Goal: Task Accomplishment & Management: Manage account settings

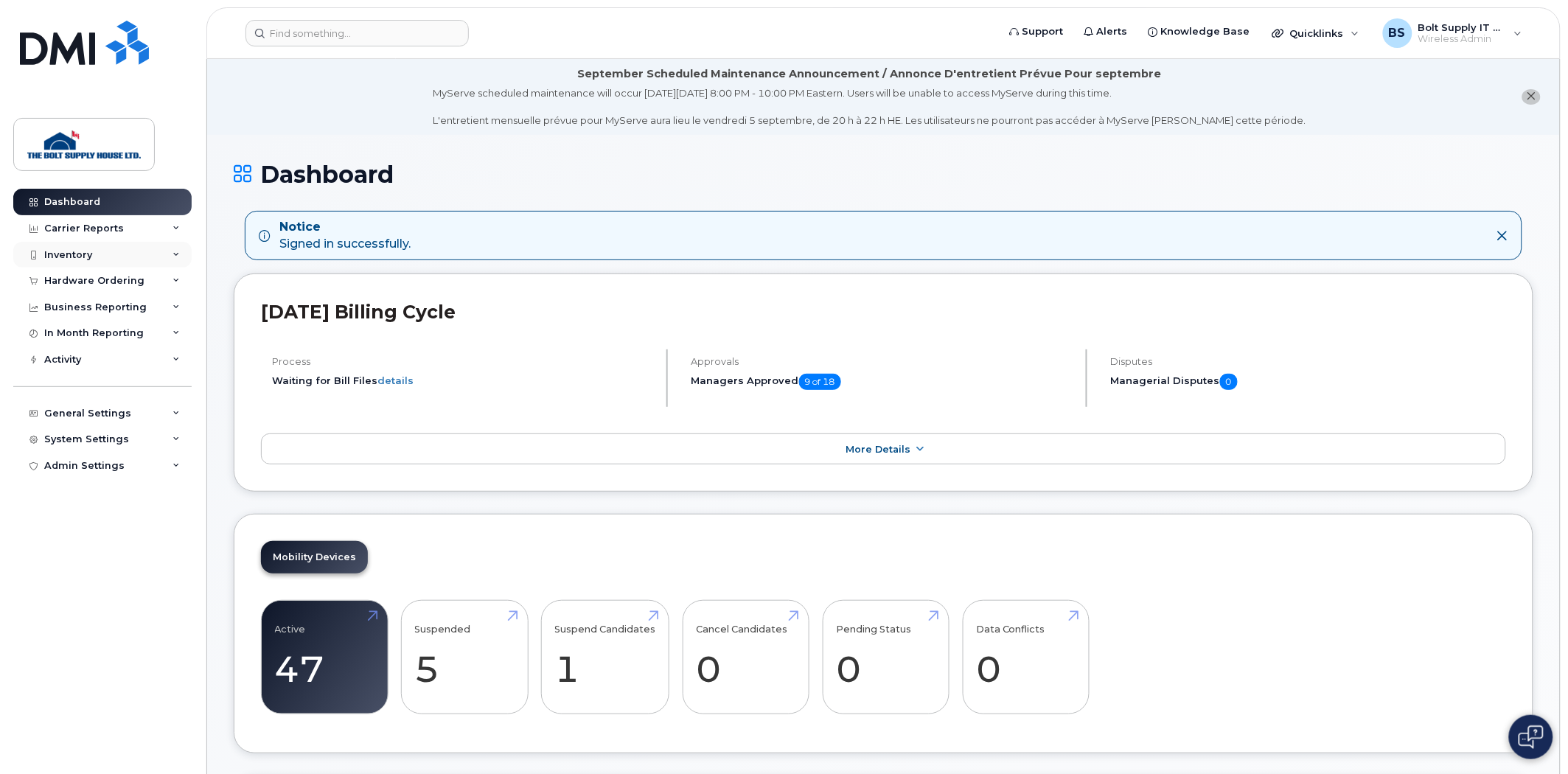
click at [115, 246] on div "Inventory" at bounding box center [102, 254] width 178 height 26
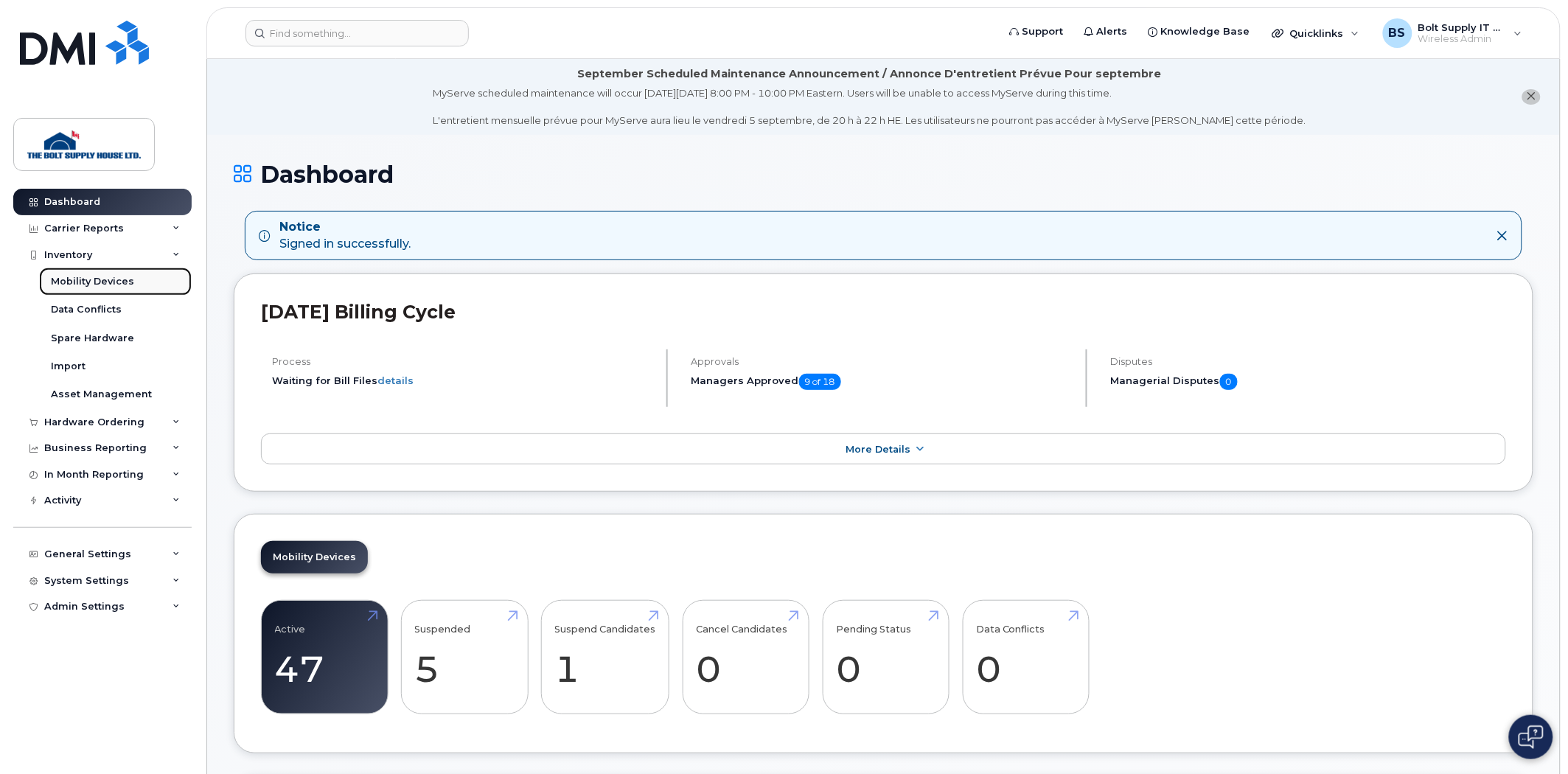
click at [128, 274] on link "Mobility Devices" at bounding box center [115, 281] width 153 height 28
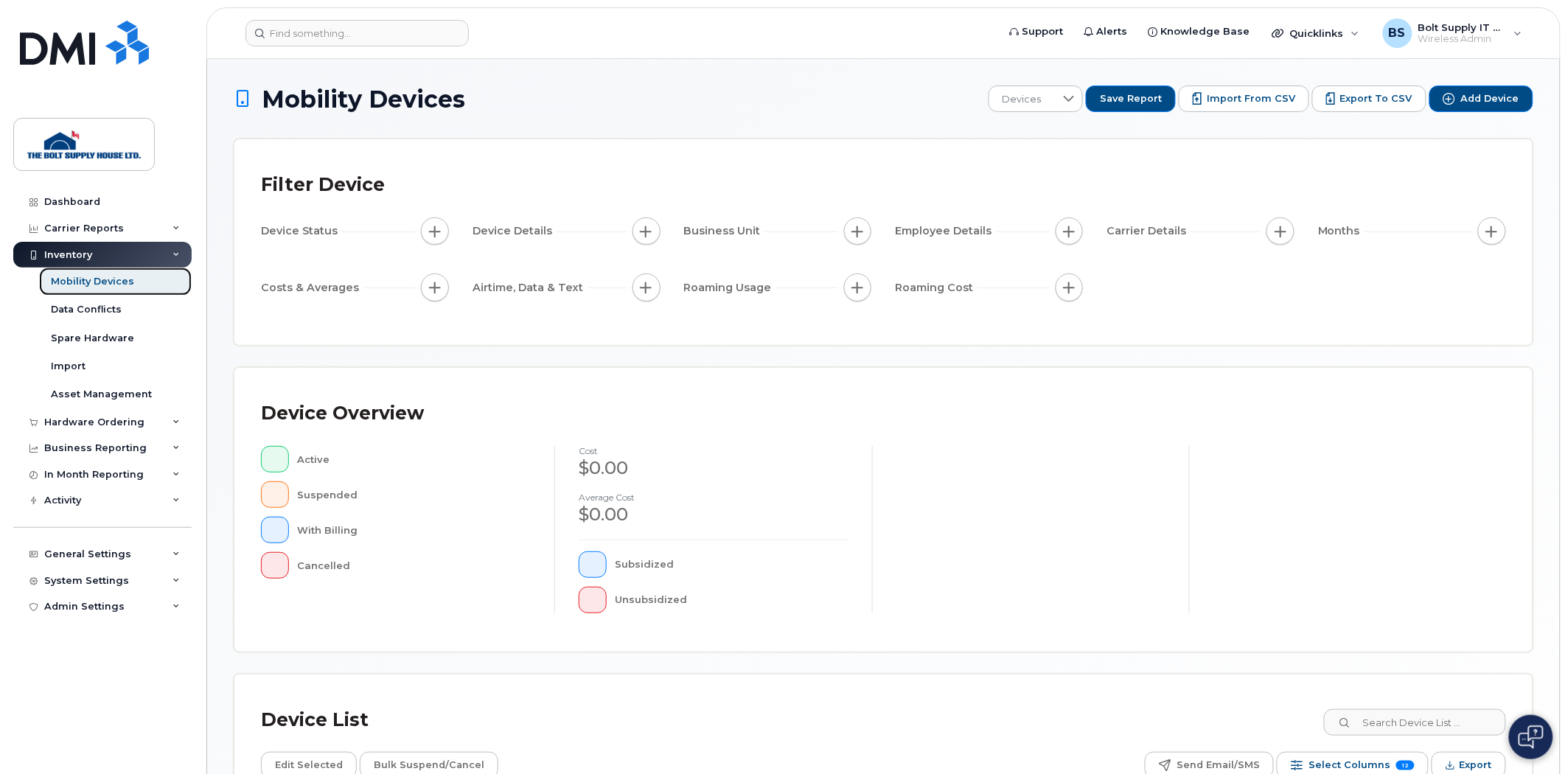
click at [111, 286] on div "Mobility Devices" at bounding box center [92, 281] width 83 height 14
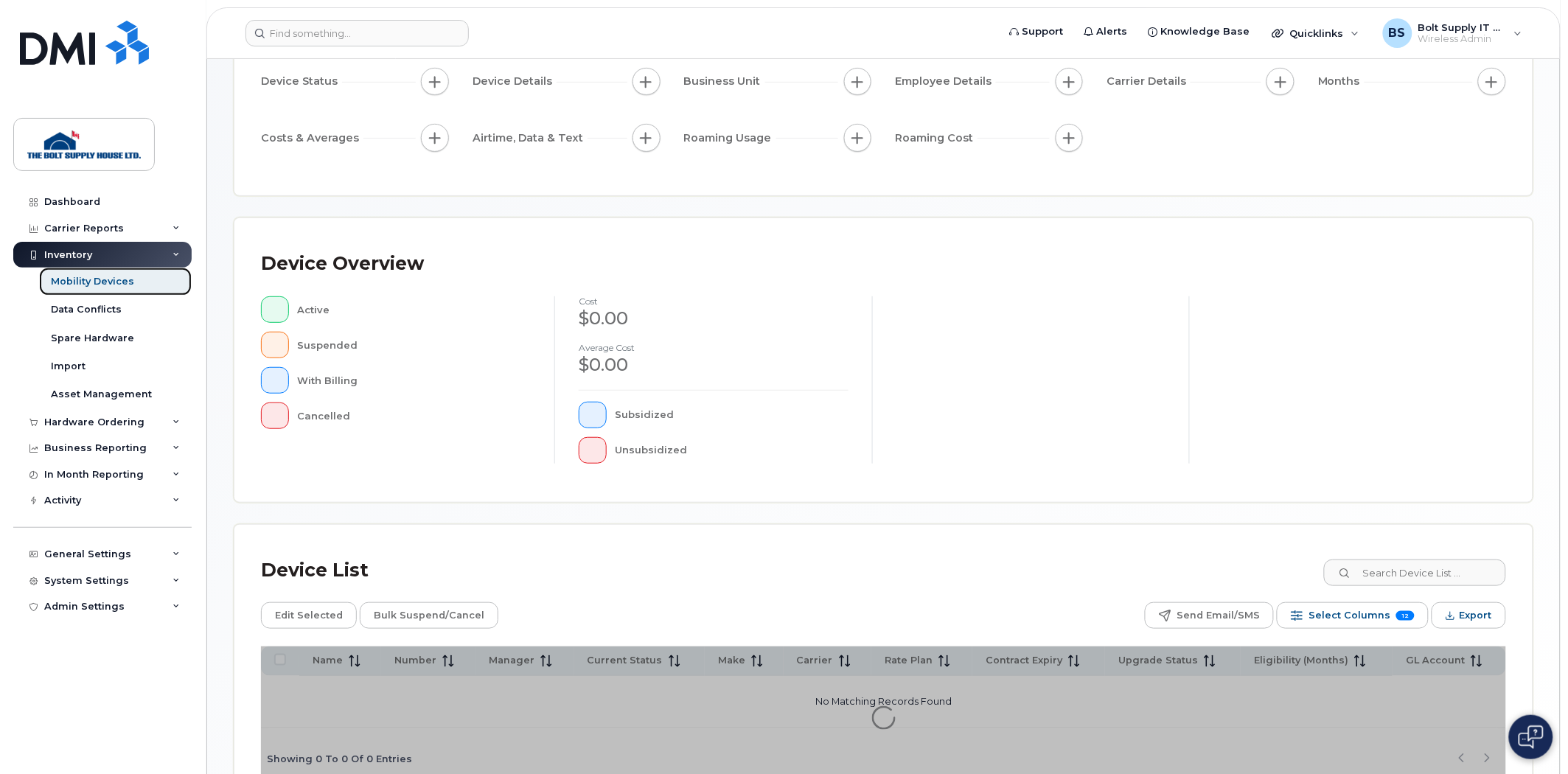
scroll to position [240, 0]
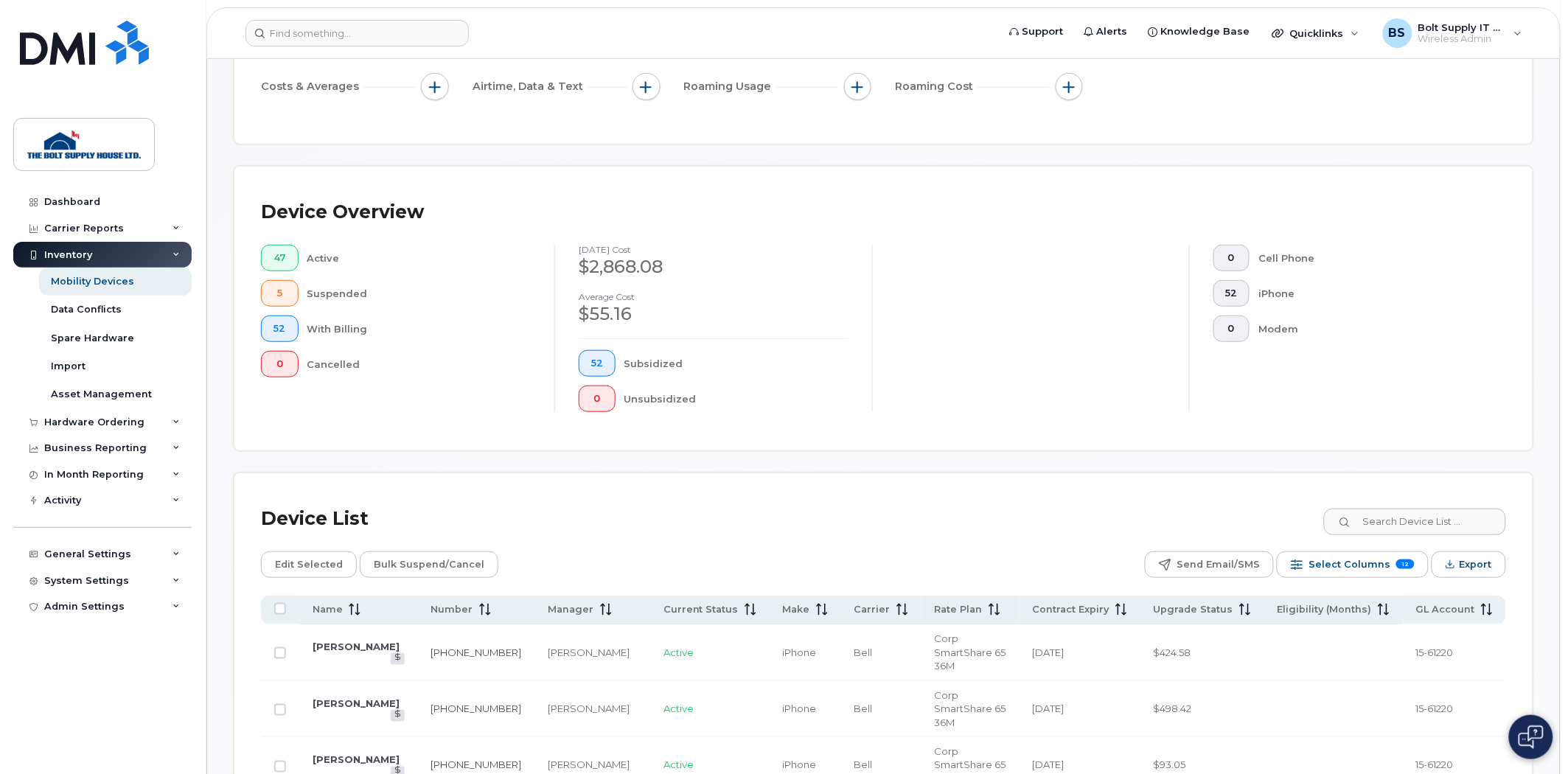
click at [1410, 532] on input at bounding box center [1414, 522] width 184 height 26
type input "[PERSON_NAME]"
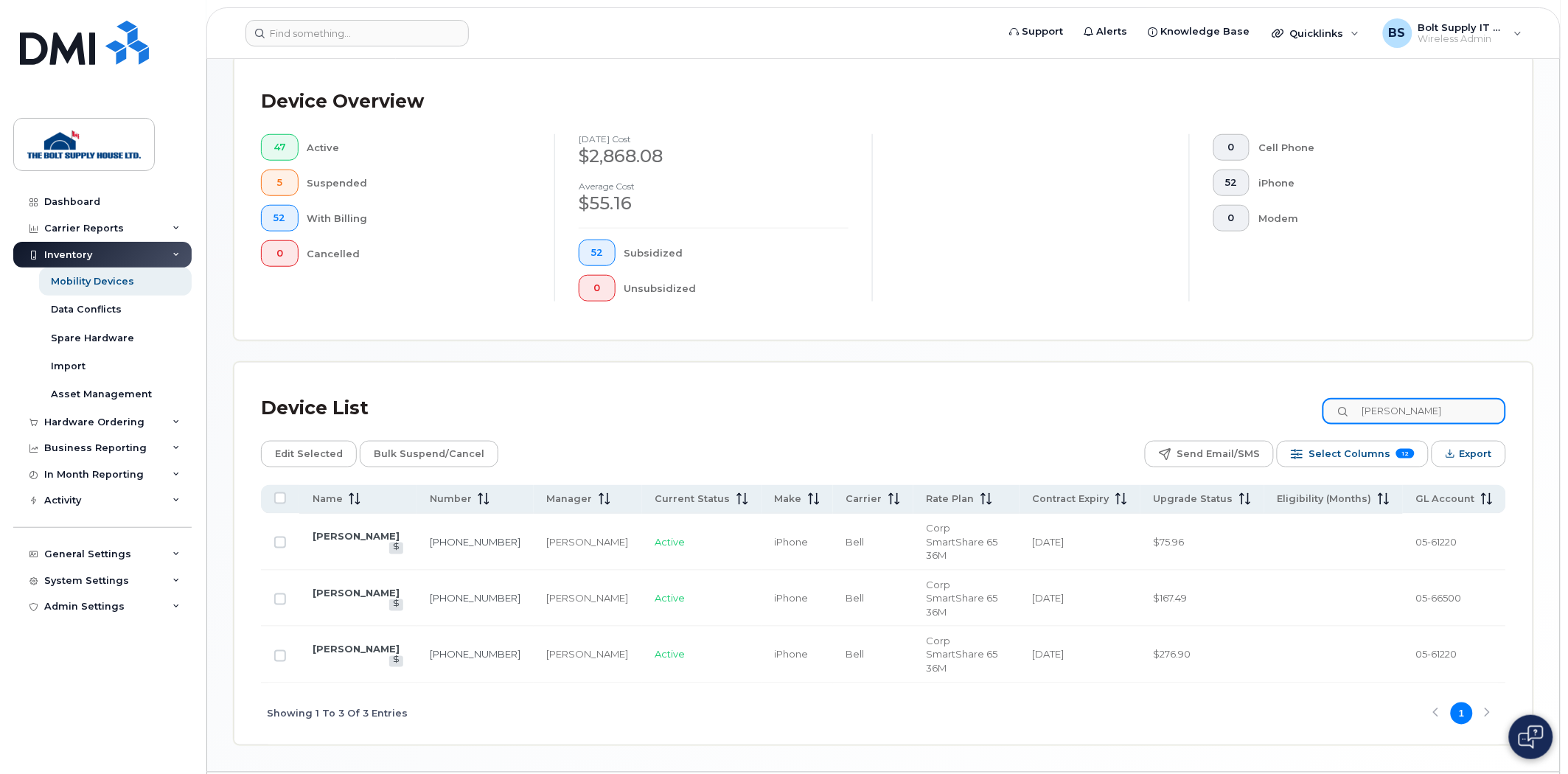
scroll to position [354, 0]
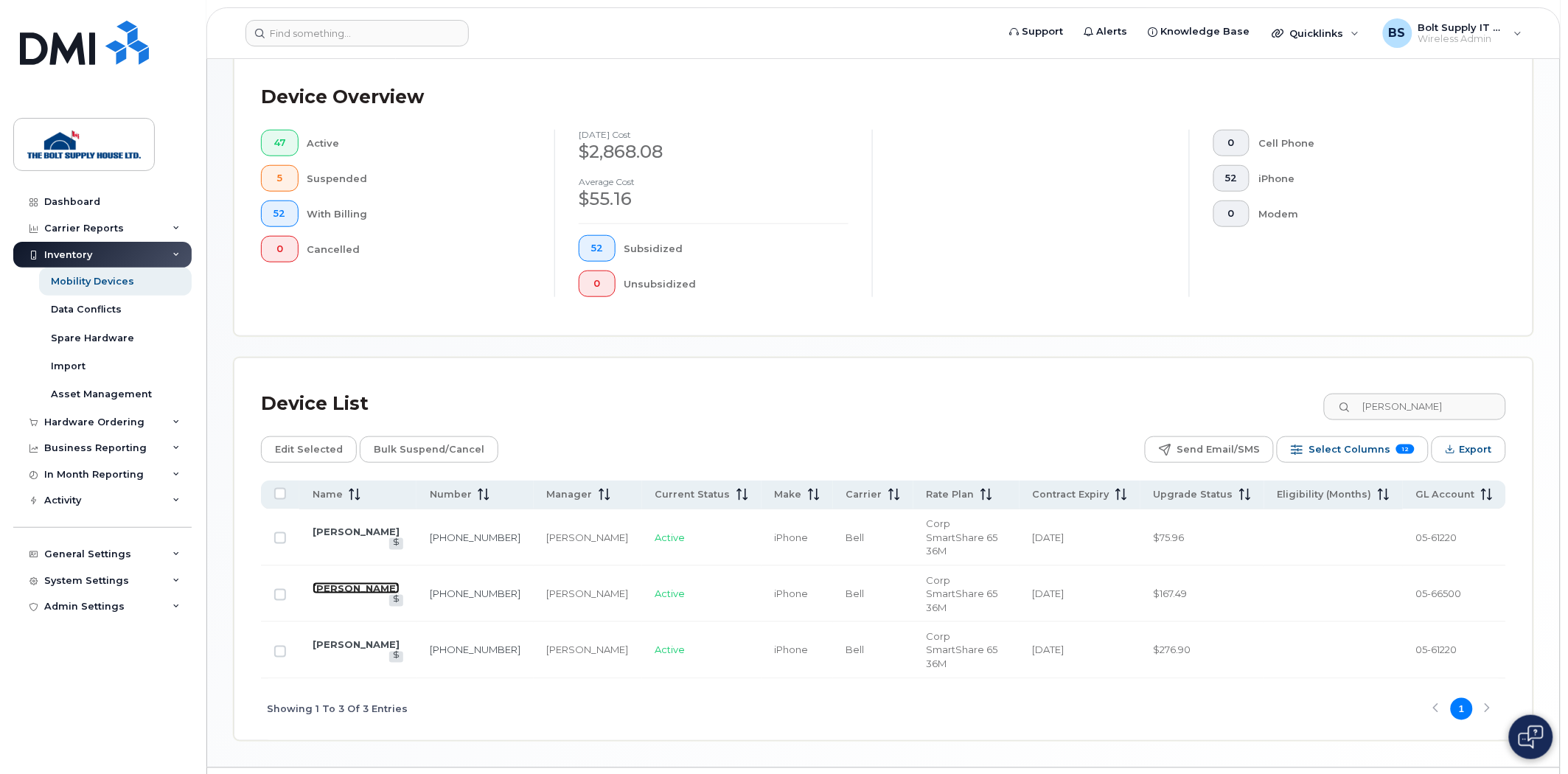
click at [364, 582] on link "[PERSON_NAME]" at bounding box center [356, 588] width 87 height 12
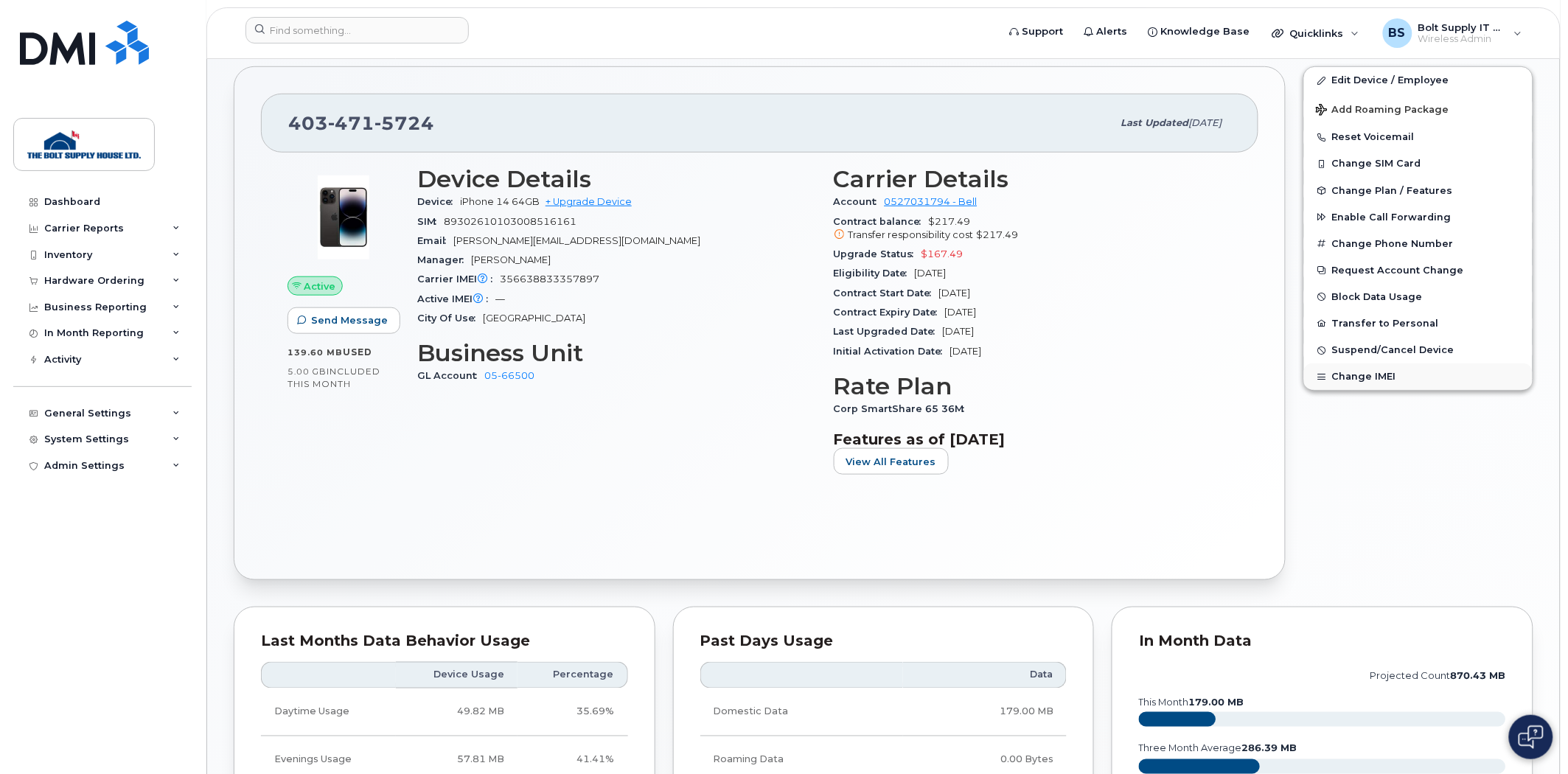
scroll to position [327, 0]
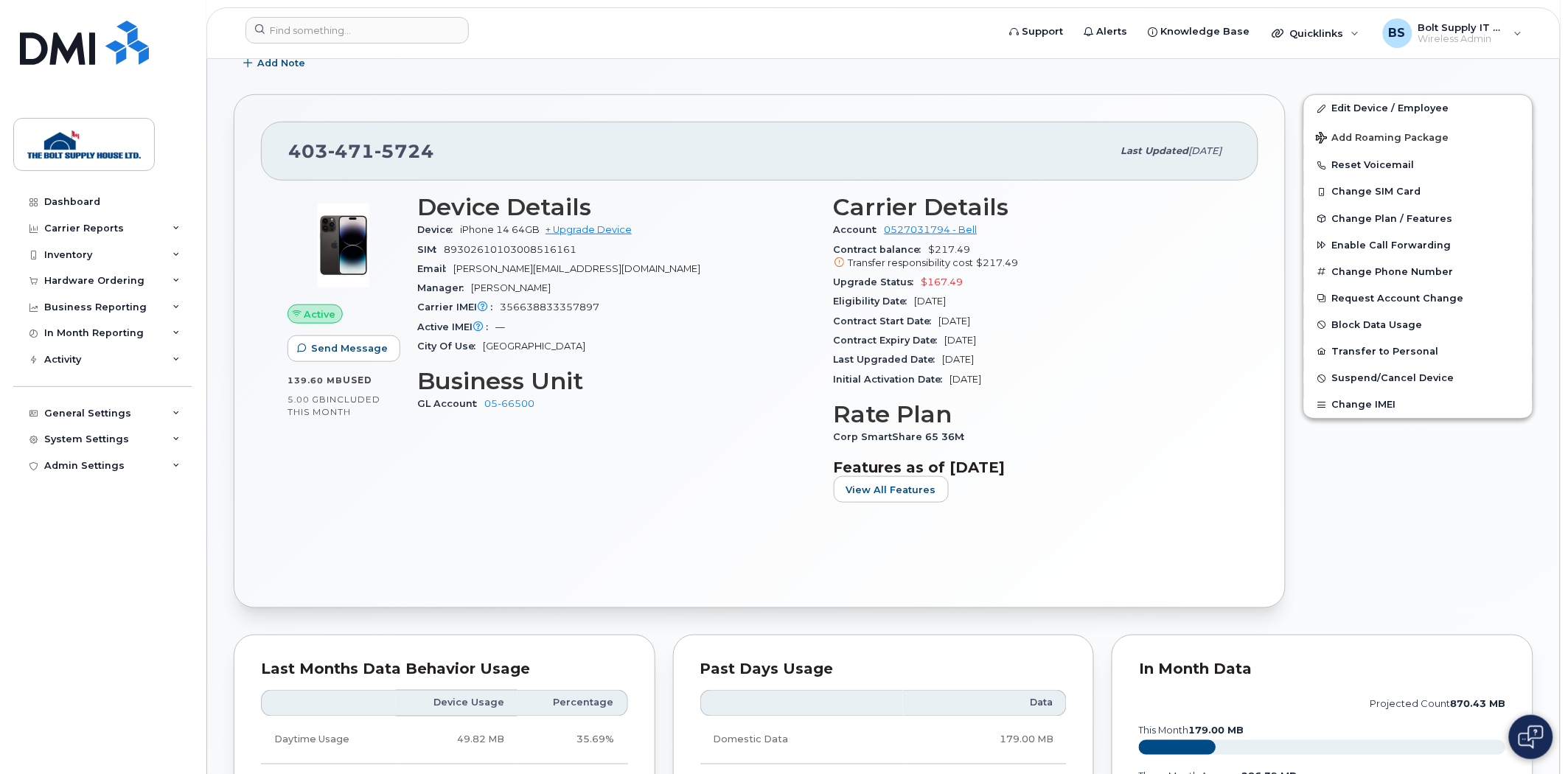
click at [1040, 318] on div "Contract Start Date May 11, 2023" at bounding box center [1033, 321] width 399 height 19
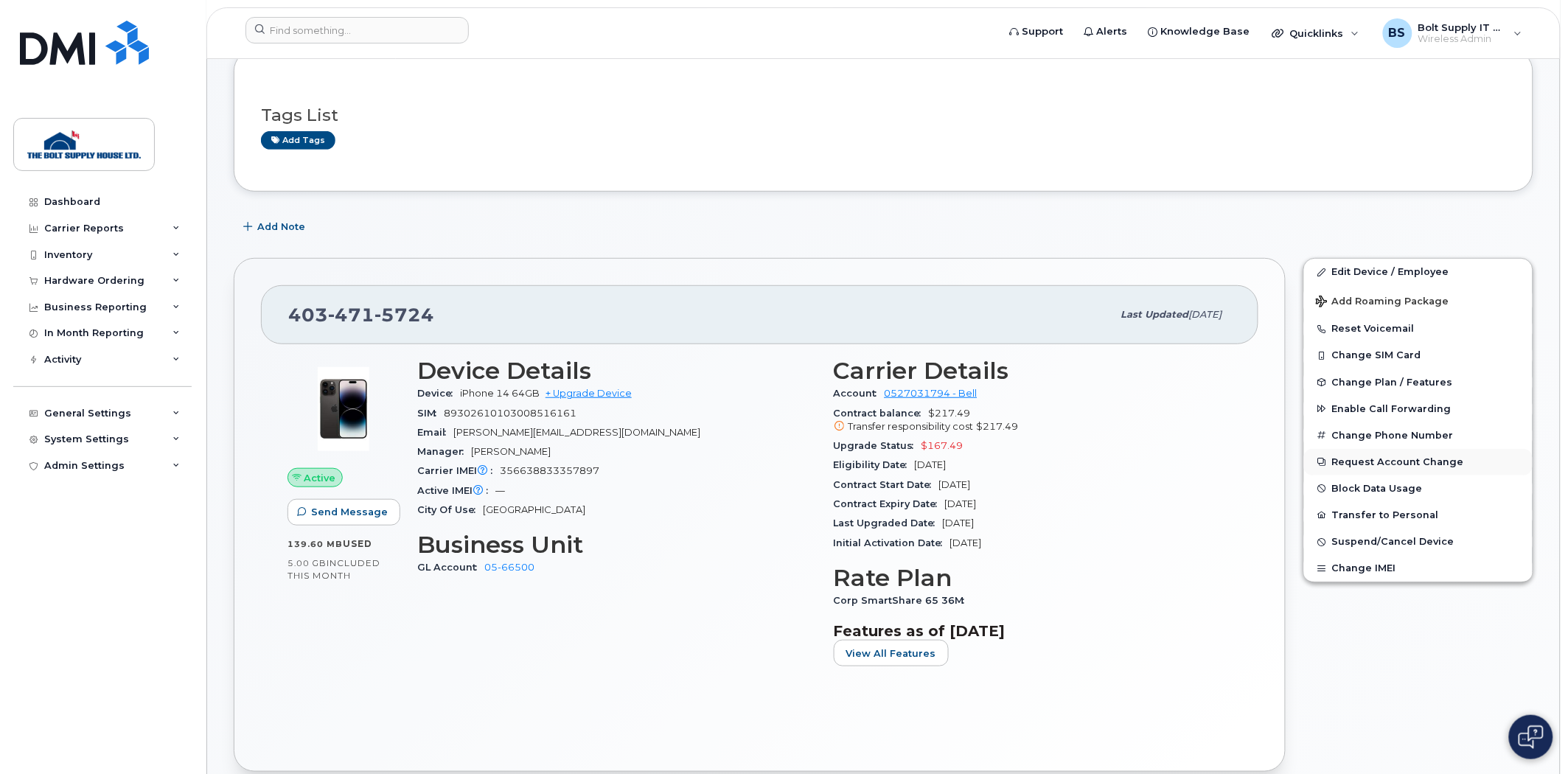
scroll to position [246, 0]
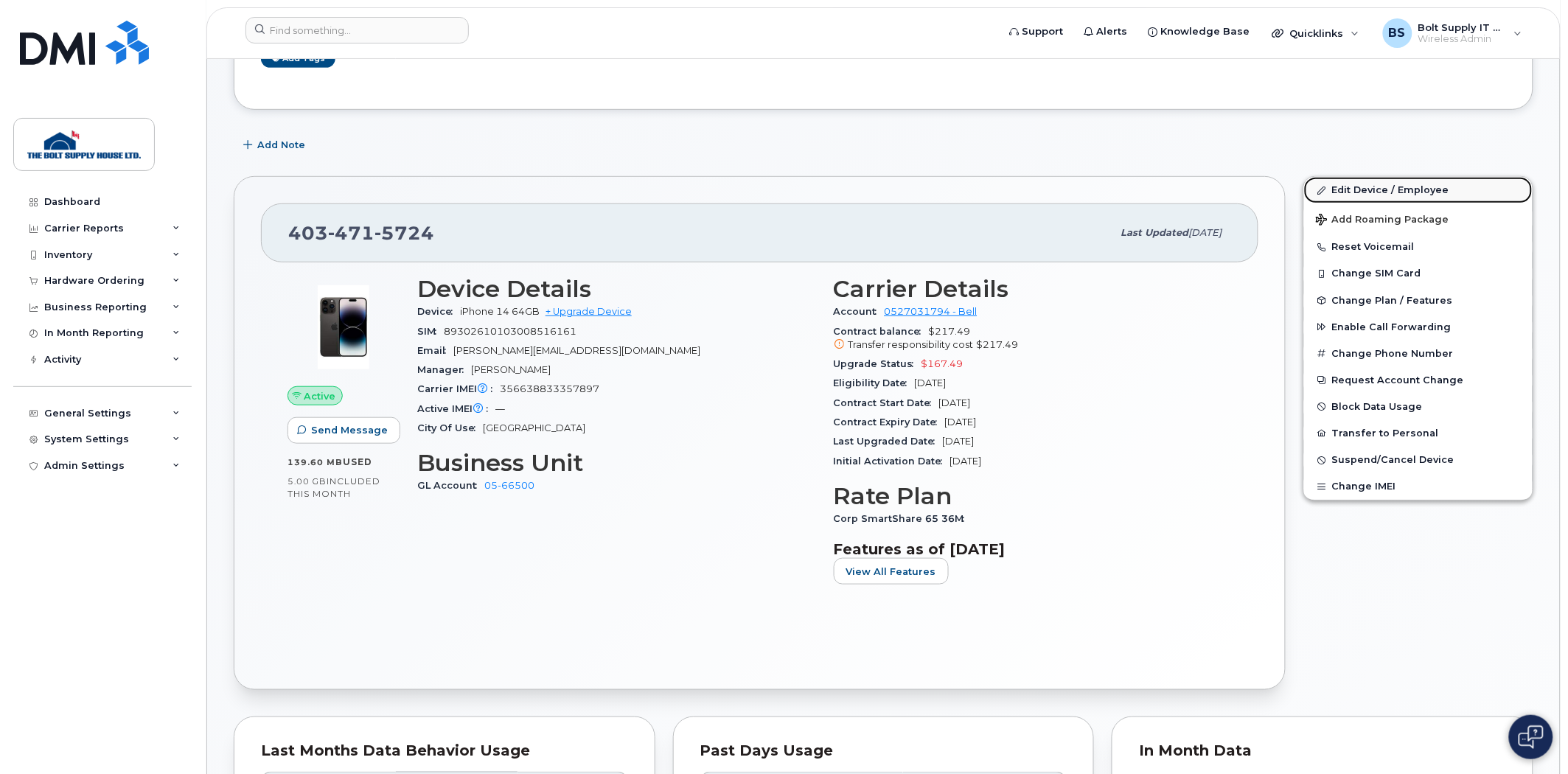
click at [1379, 185] on link "Edit Device / Employee" at bounding box center [1418, 190] width 229 height 26
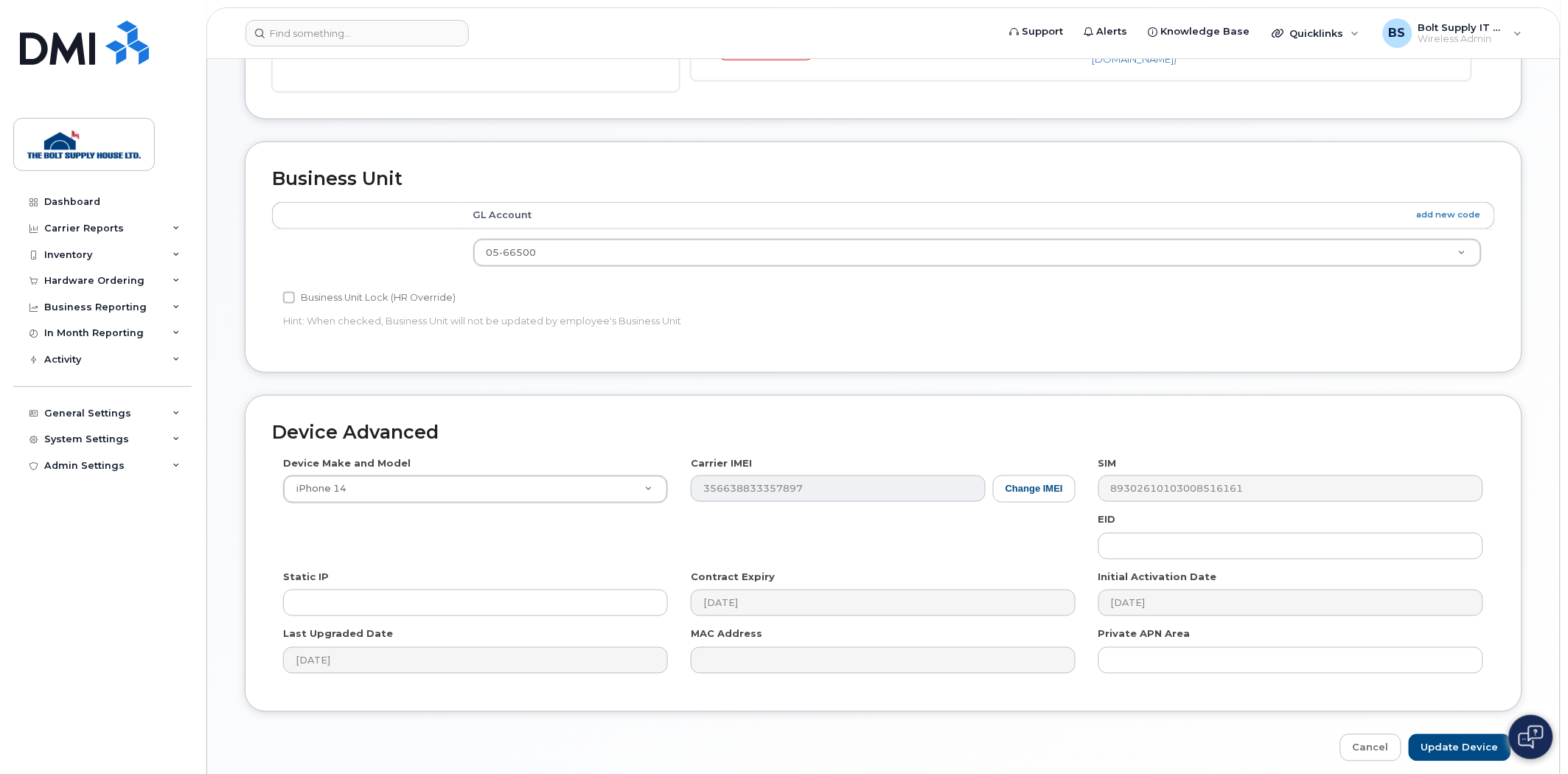
scroll to position [573, 0]
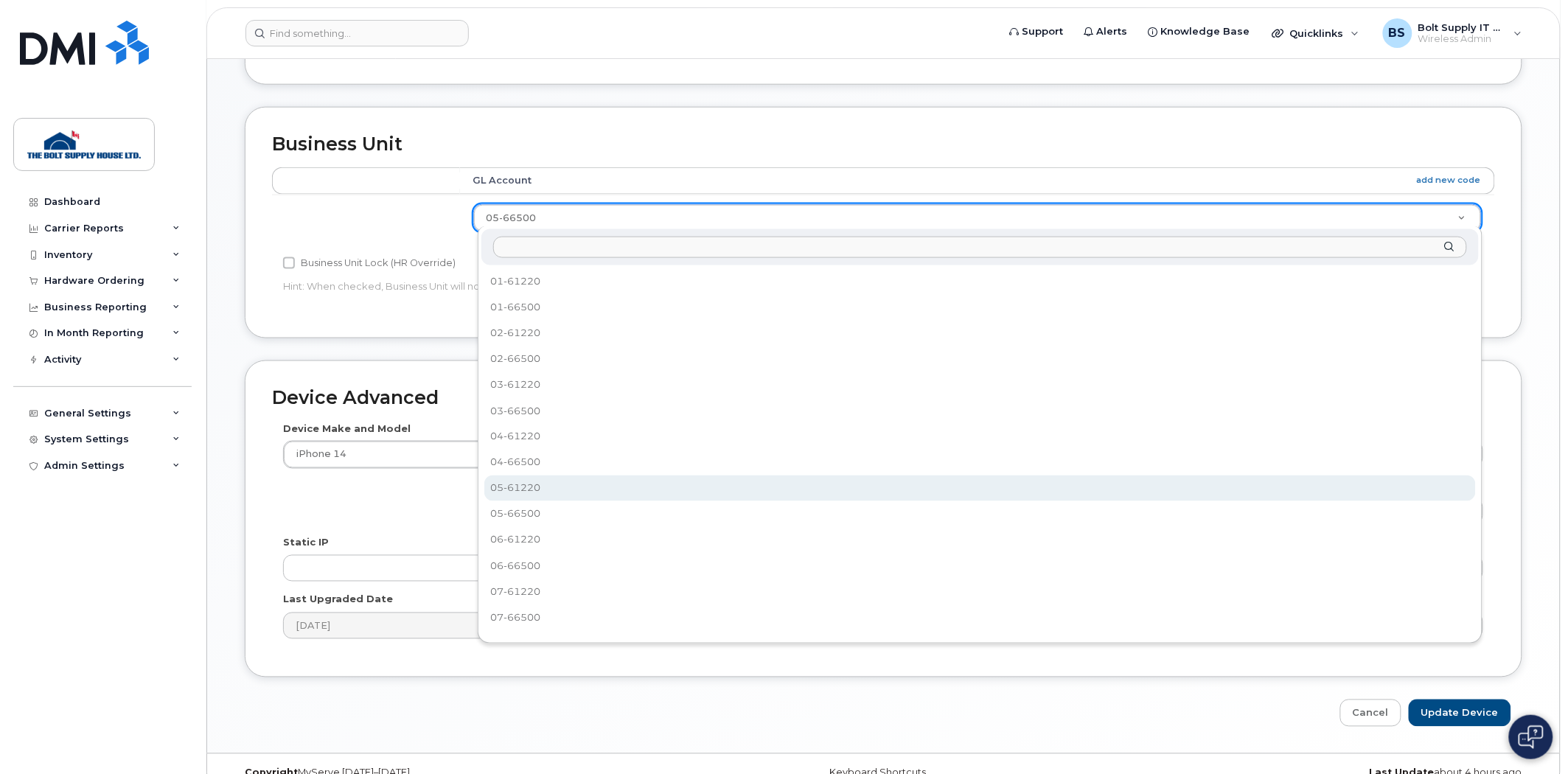
select select "35735880"
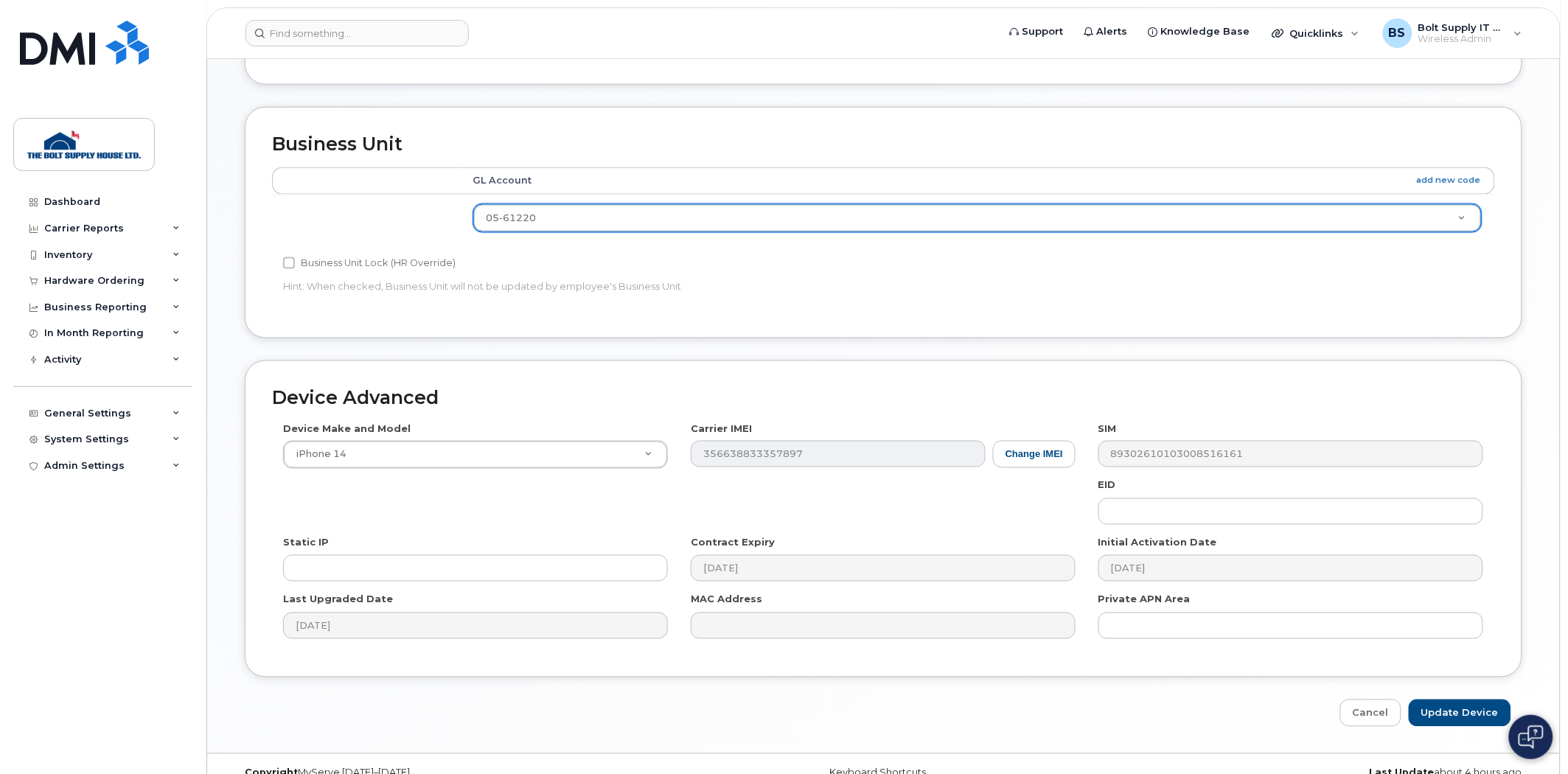
click at [894, 362] on div "Device Advanced Device Make and Model iPhone 14 Android TCL 502 Watch Apple Wat…" at bounding box center [883, 519] width 1278 height 317
click at [1480, 717] on input "Update Device" at bounding box center [1459, 713] width 102 height 27
type input "Saving..."
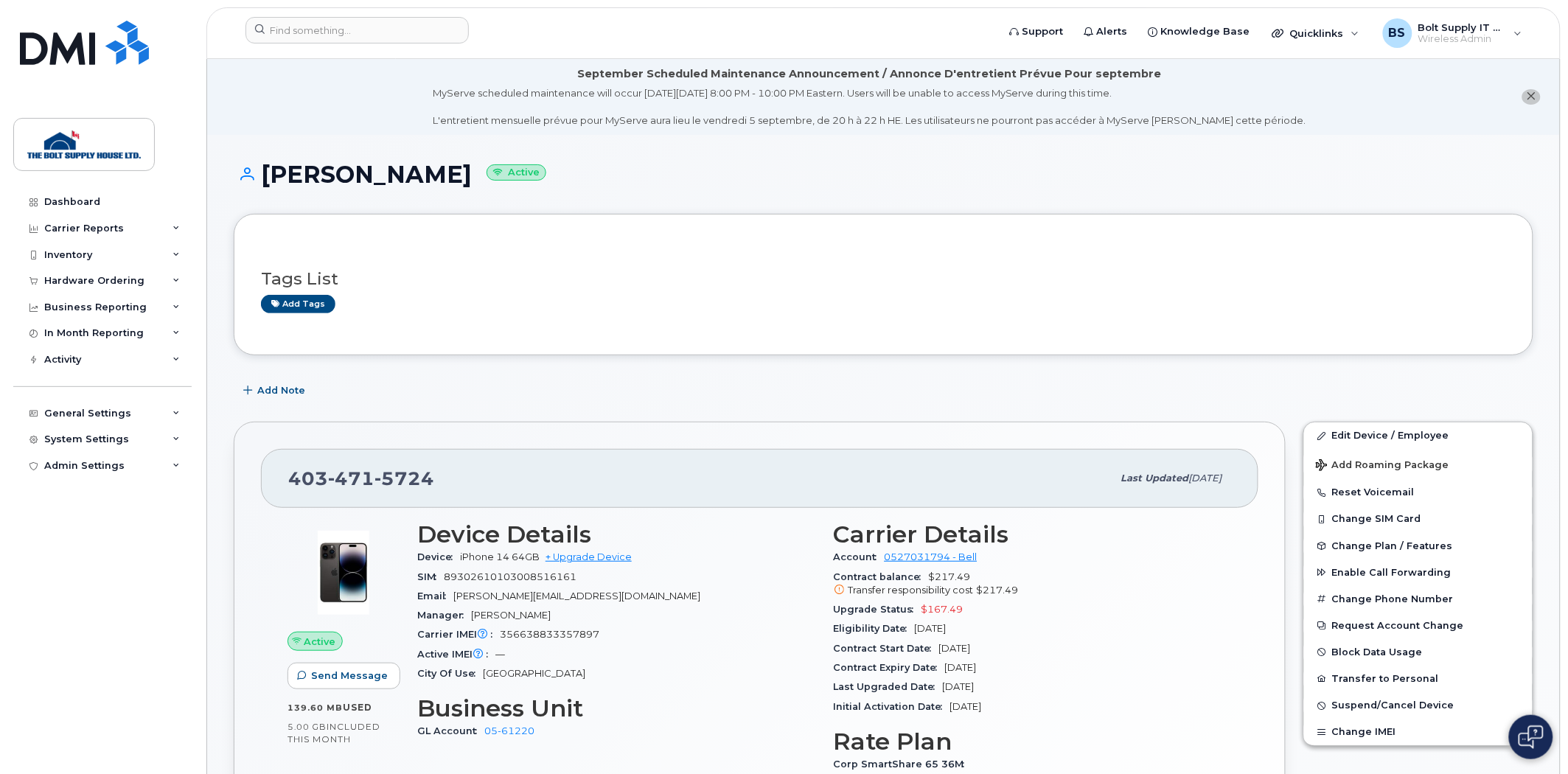
click at [834, 337] on div "Tags List Add tags" at bounding box center [883, 284] width 1299 height 142
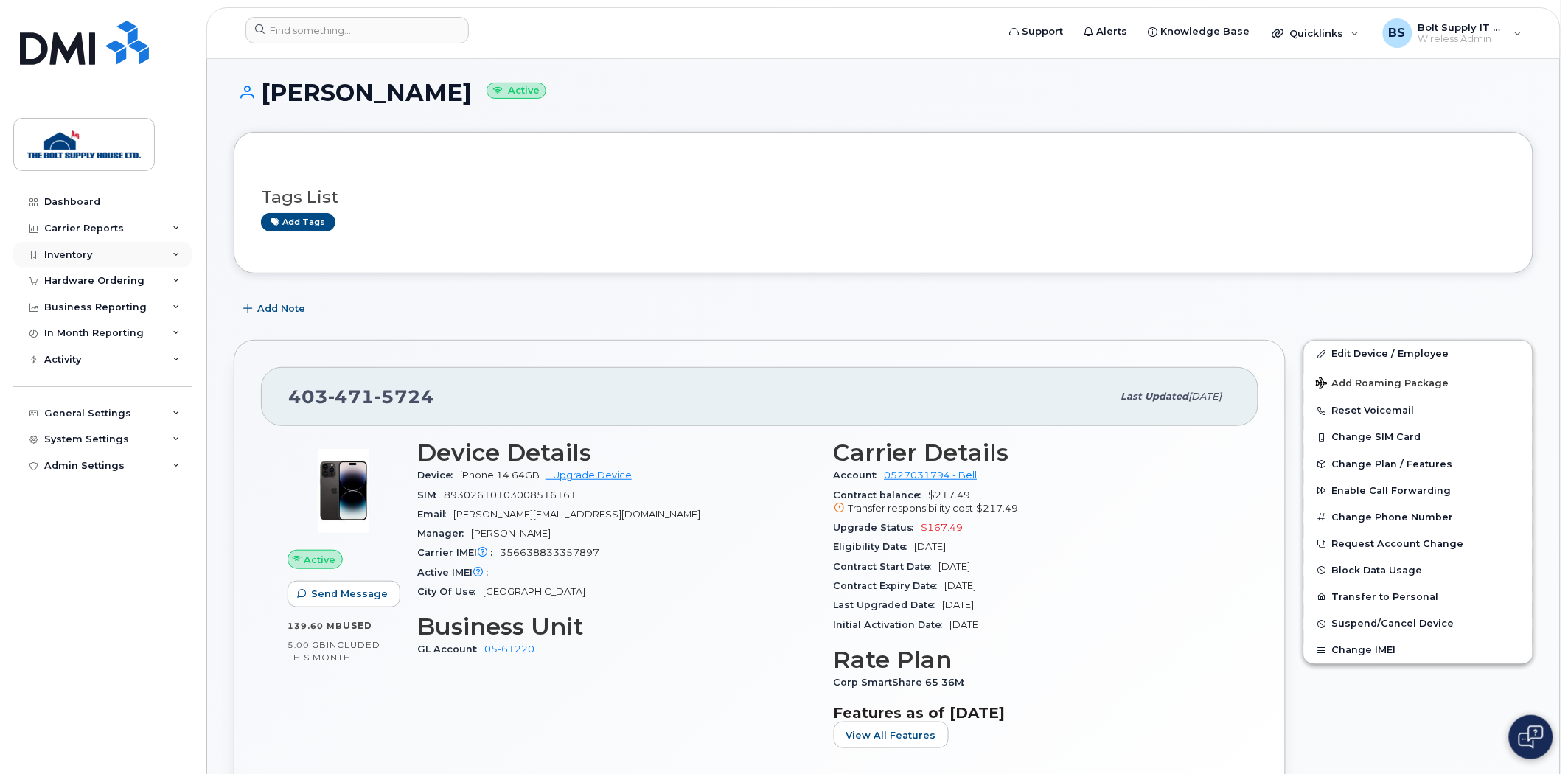
click at [100, 252] on div "Inventory" at bounding box center [102, 254] width 178 height 26
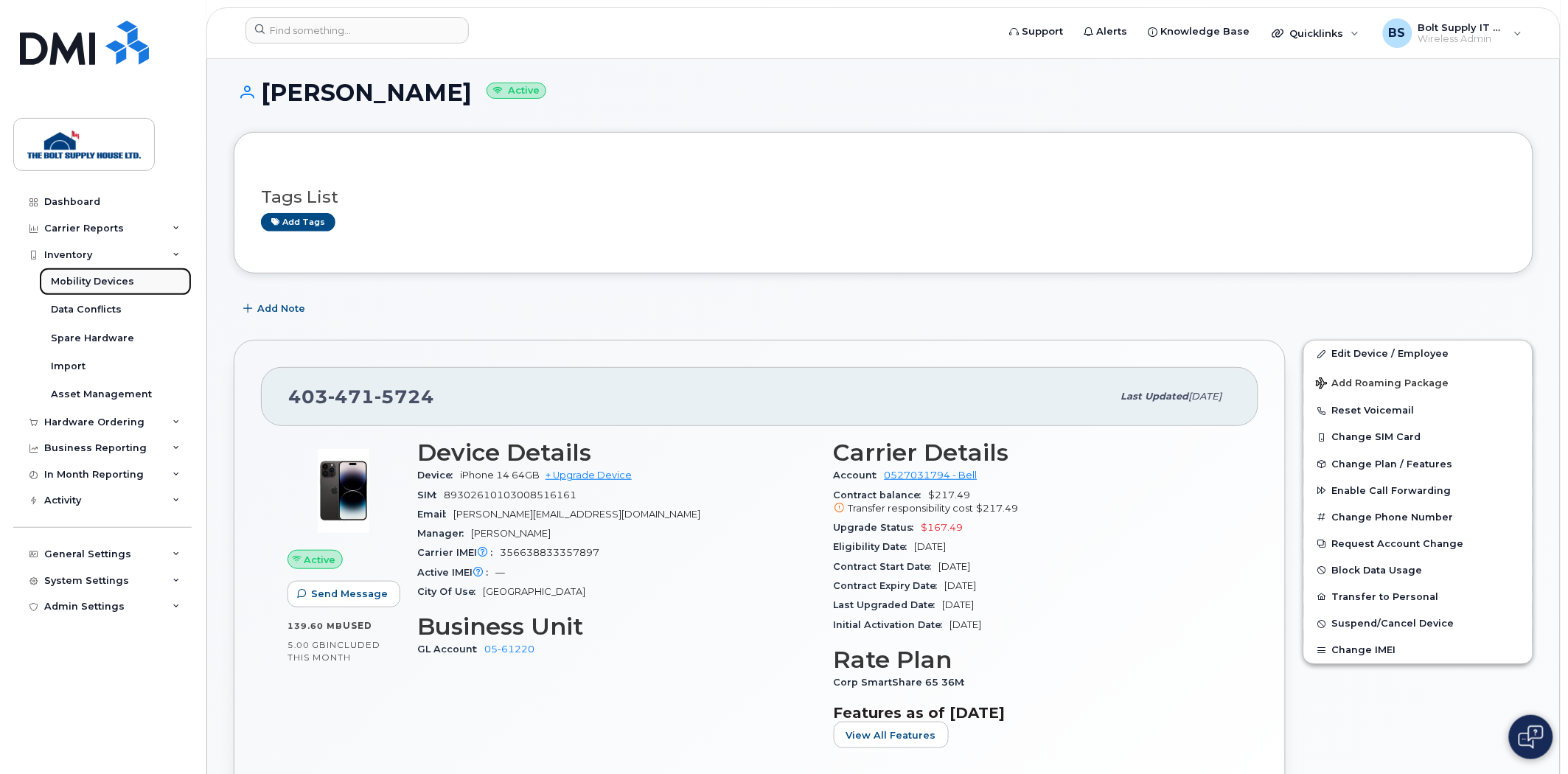
click at [116, 283] on div "Mobility Devices" at bounding box center [92, 281] width 83 height 14
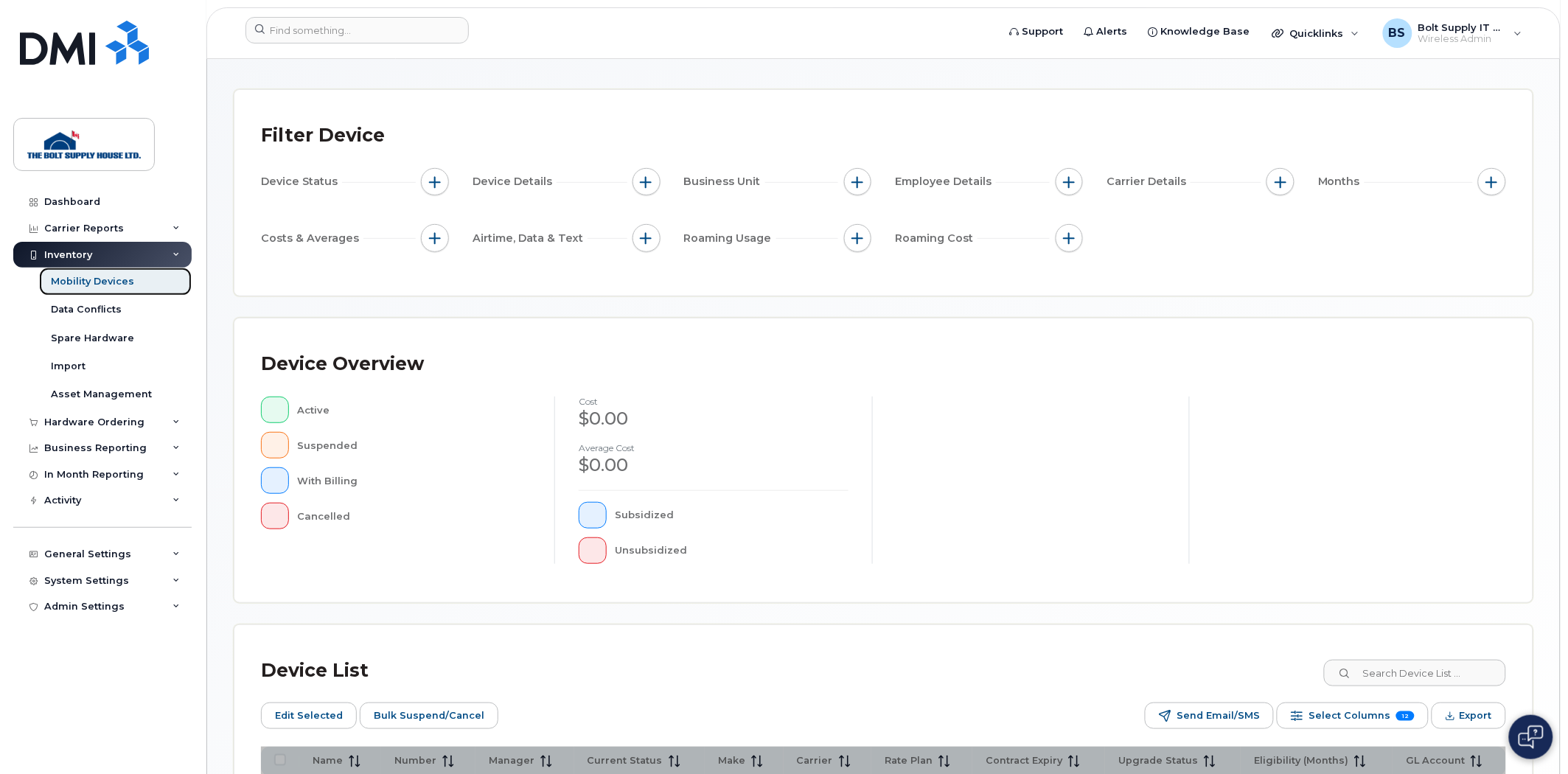
scroll to position [266, 0]
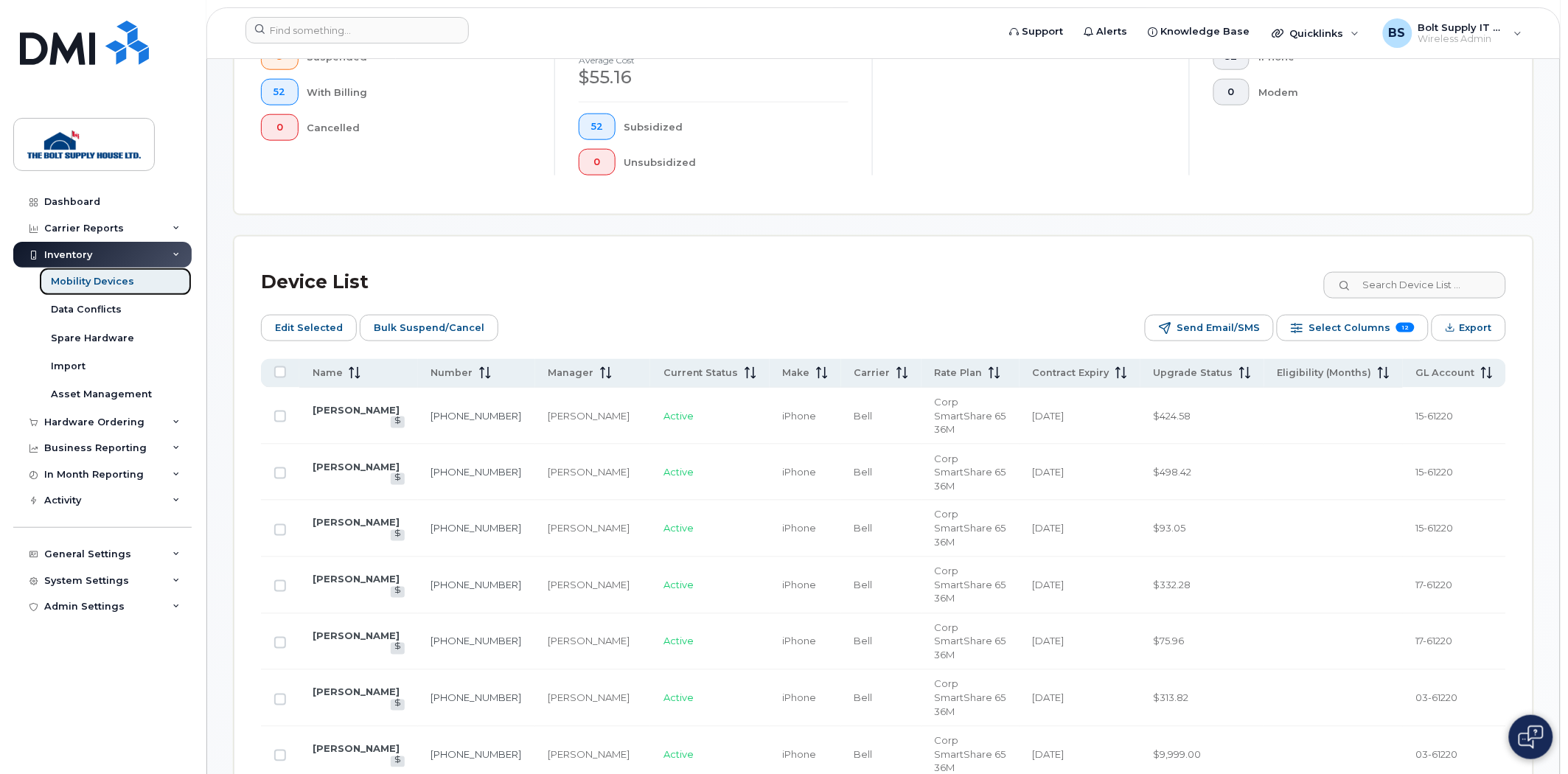
scroll to position [512, 0]
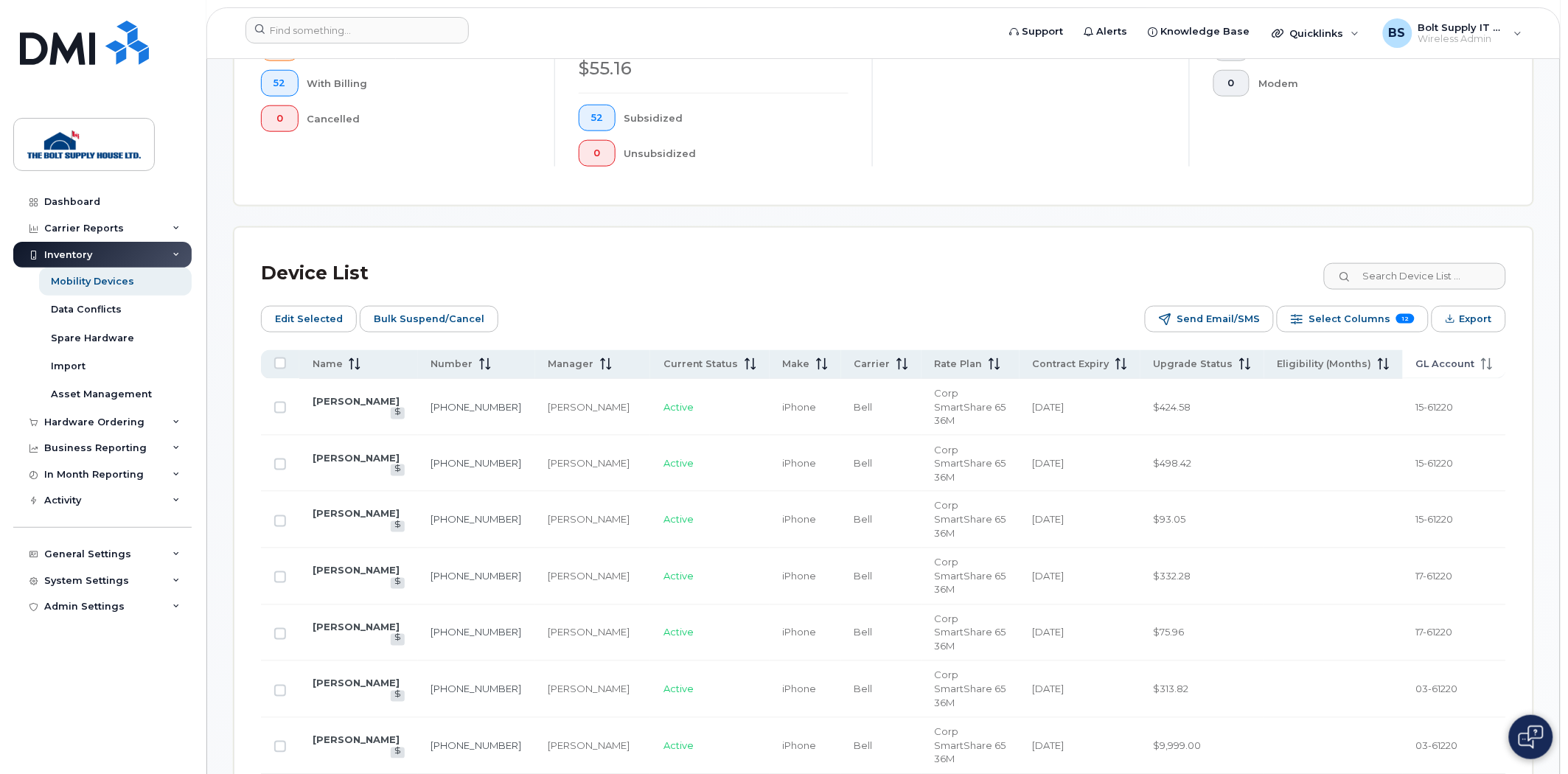
click at [1449, 363] on span "GL Account" at bounding box center [1445, 363] width 59 height 14
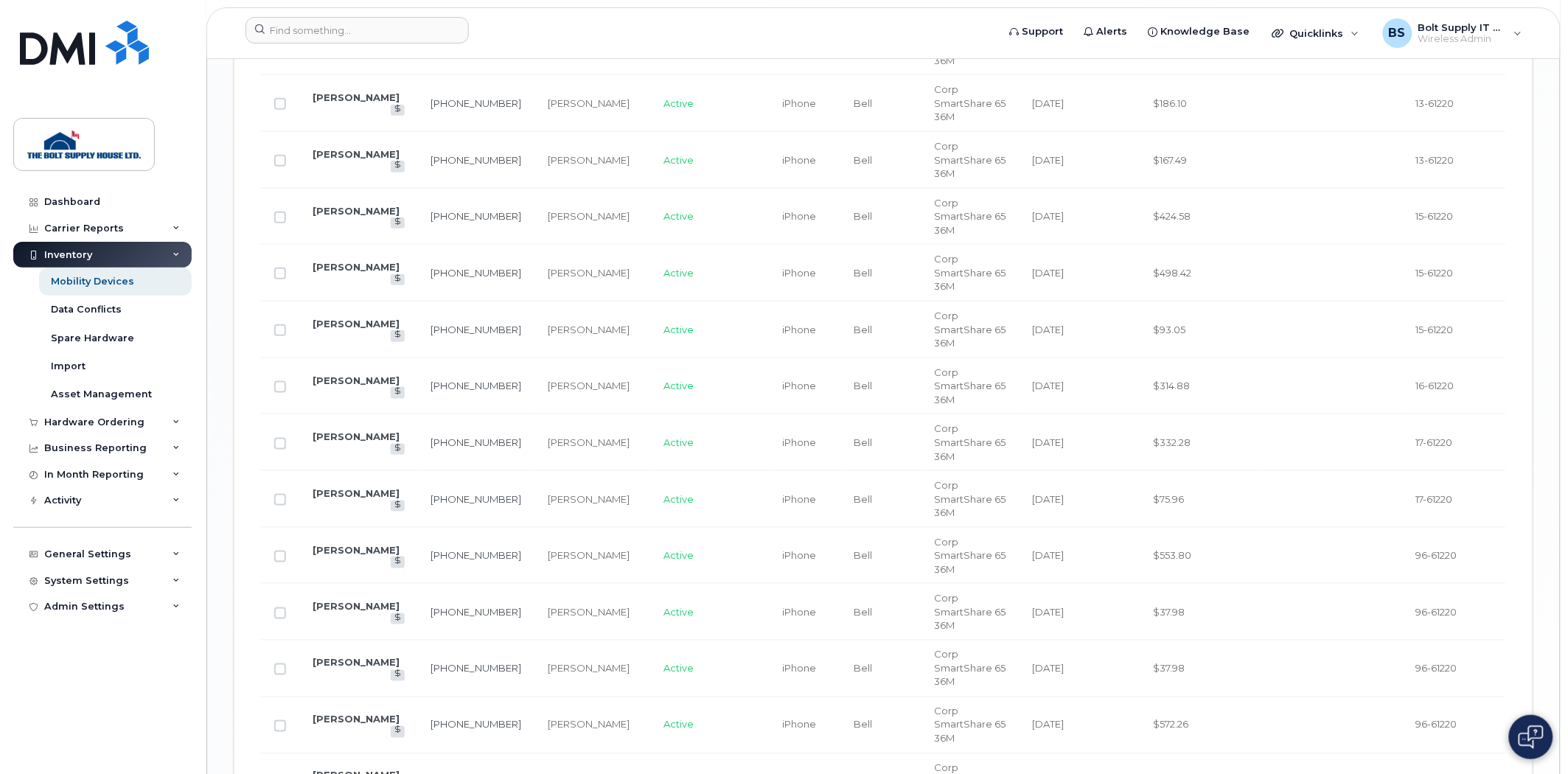
scroll to position [2400, 0]
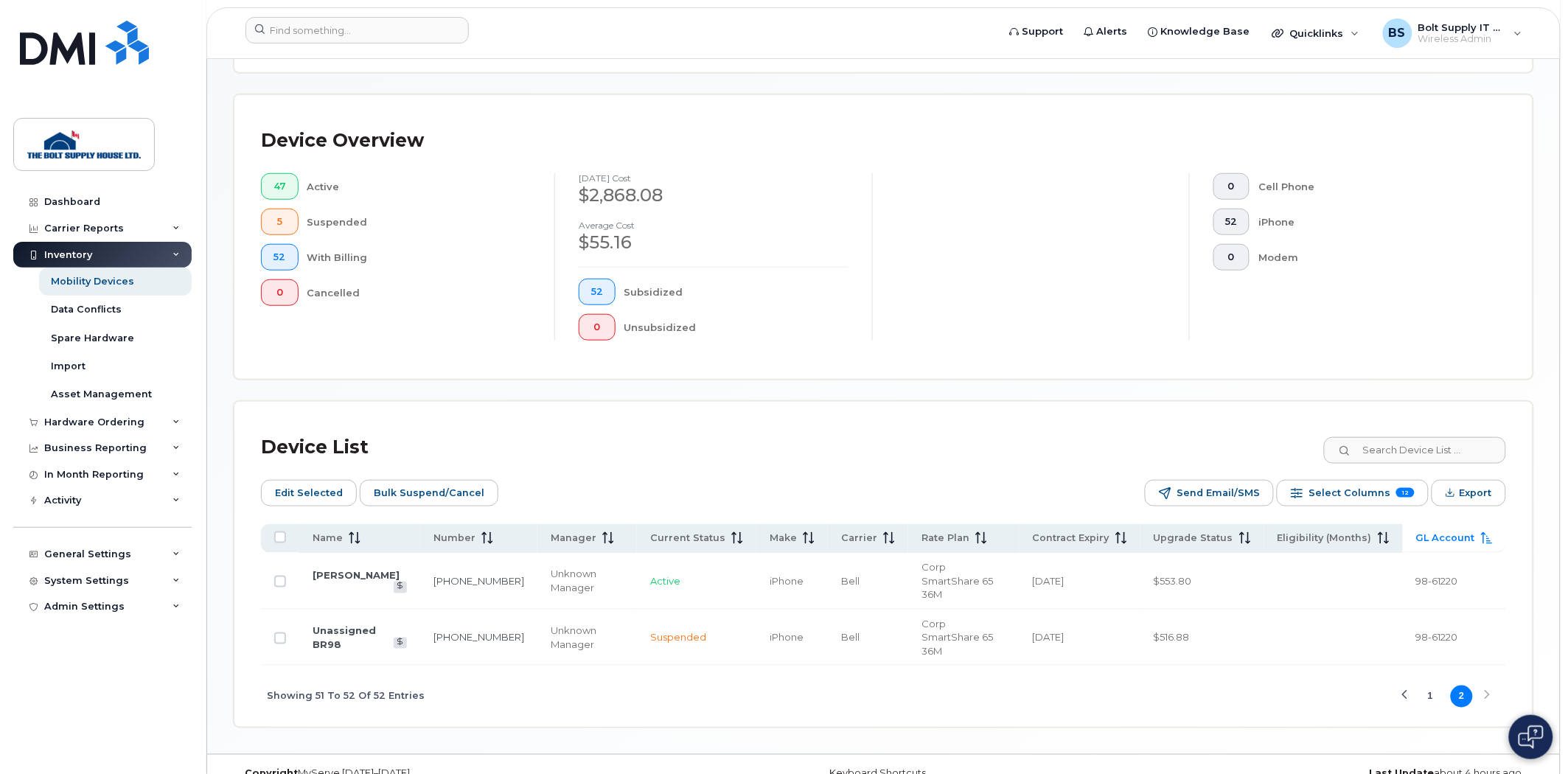
click at [1436, 685] on button "1" at bounding box center [1431, 696] width 22 height 22
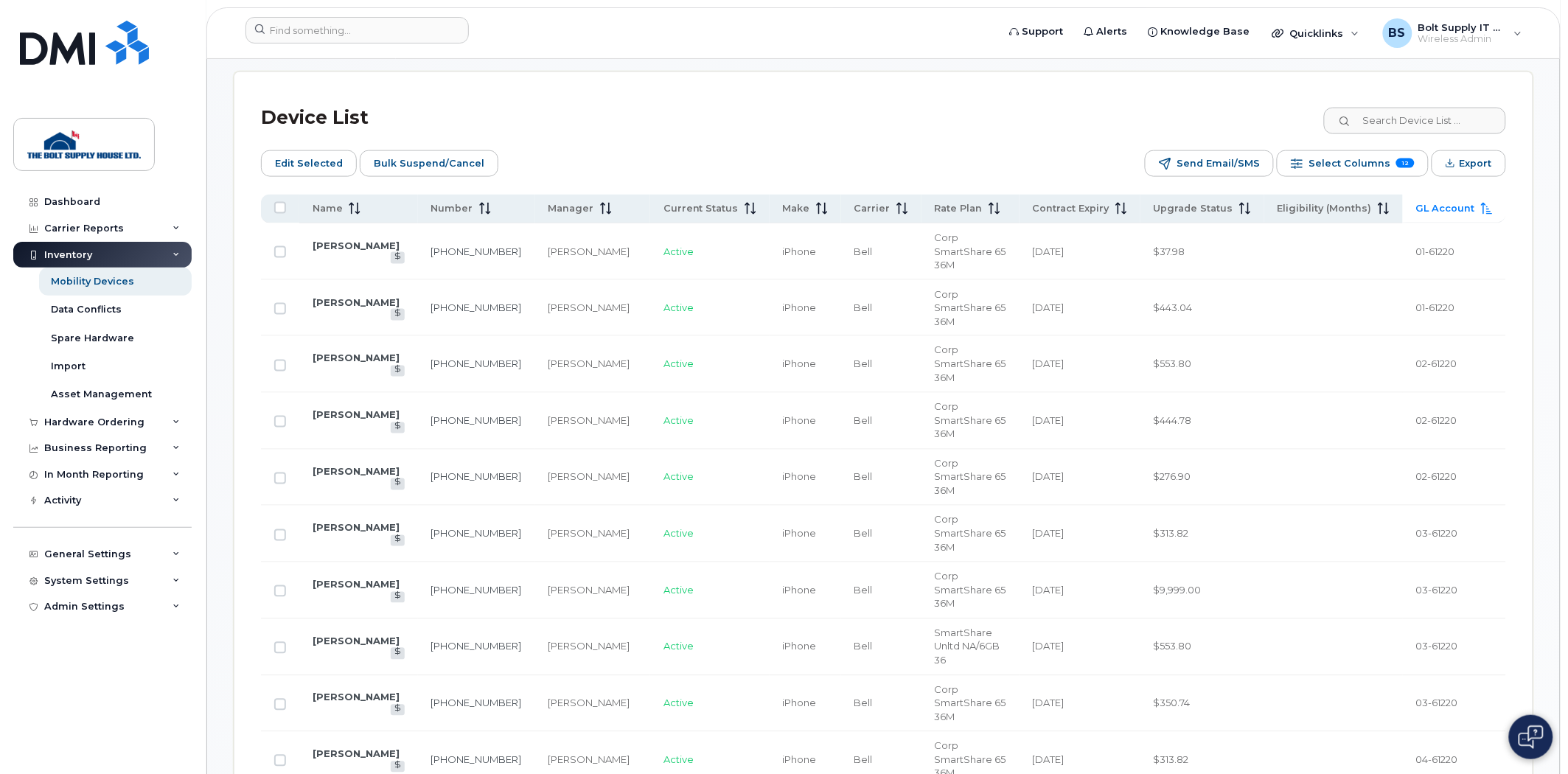
scroll to position [665, 0]
click at [770, 222] on th "Name" at bounding box center [805, 211] width 71 height 29
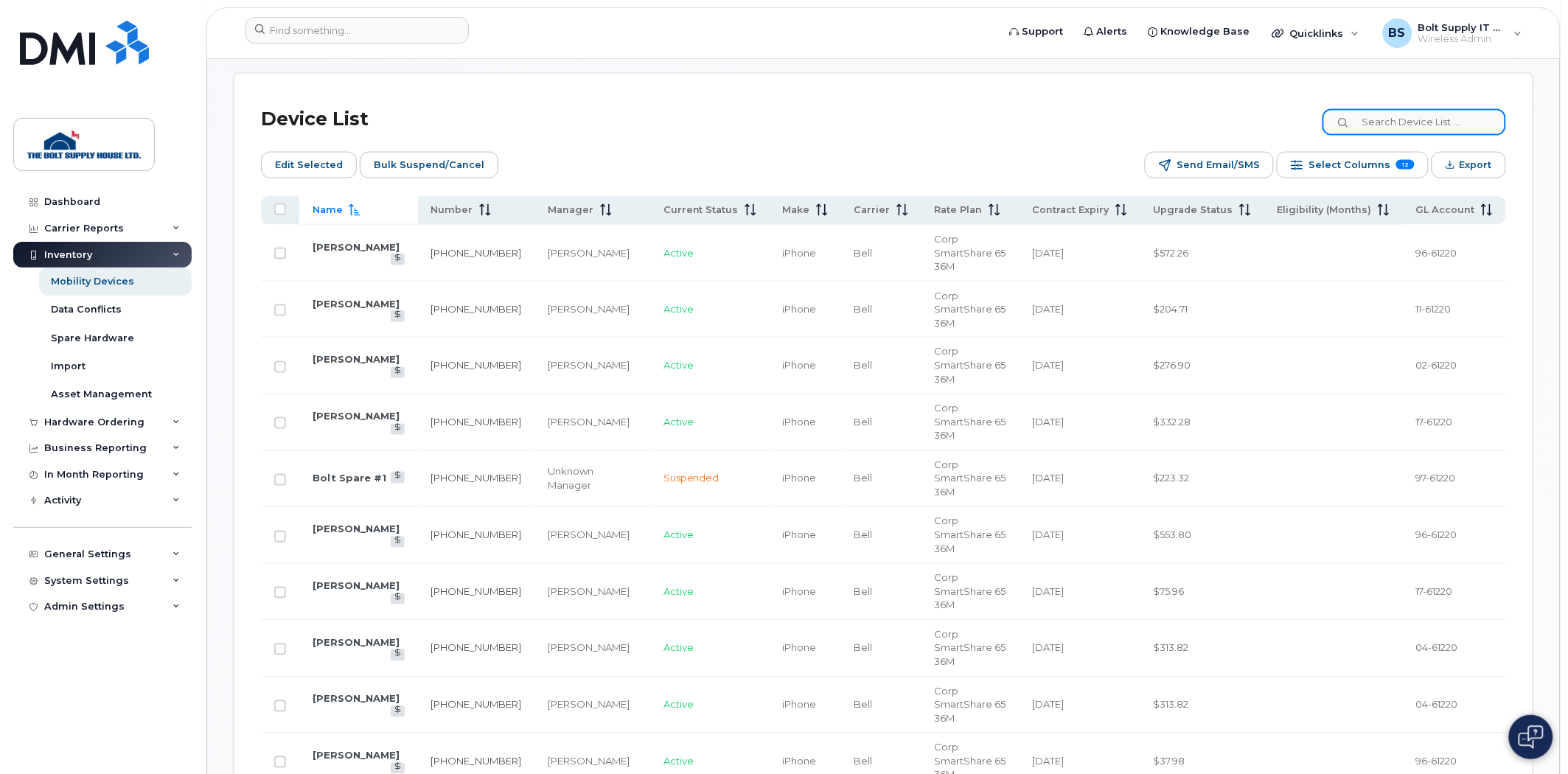
click at [1427, 130] on input at bounding box center [1414, 122] width 184 height 26
type input "ka"
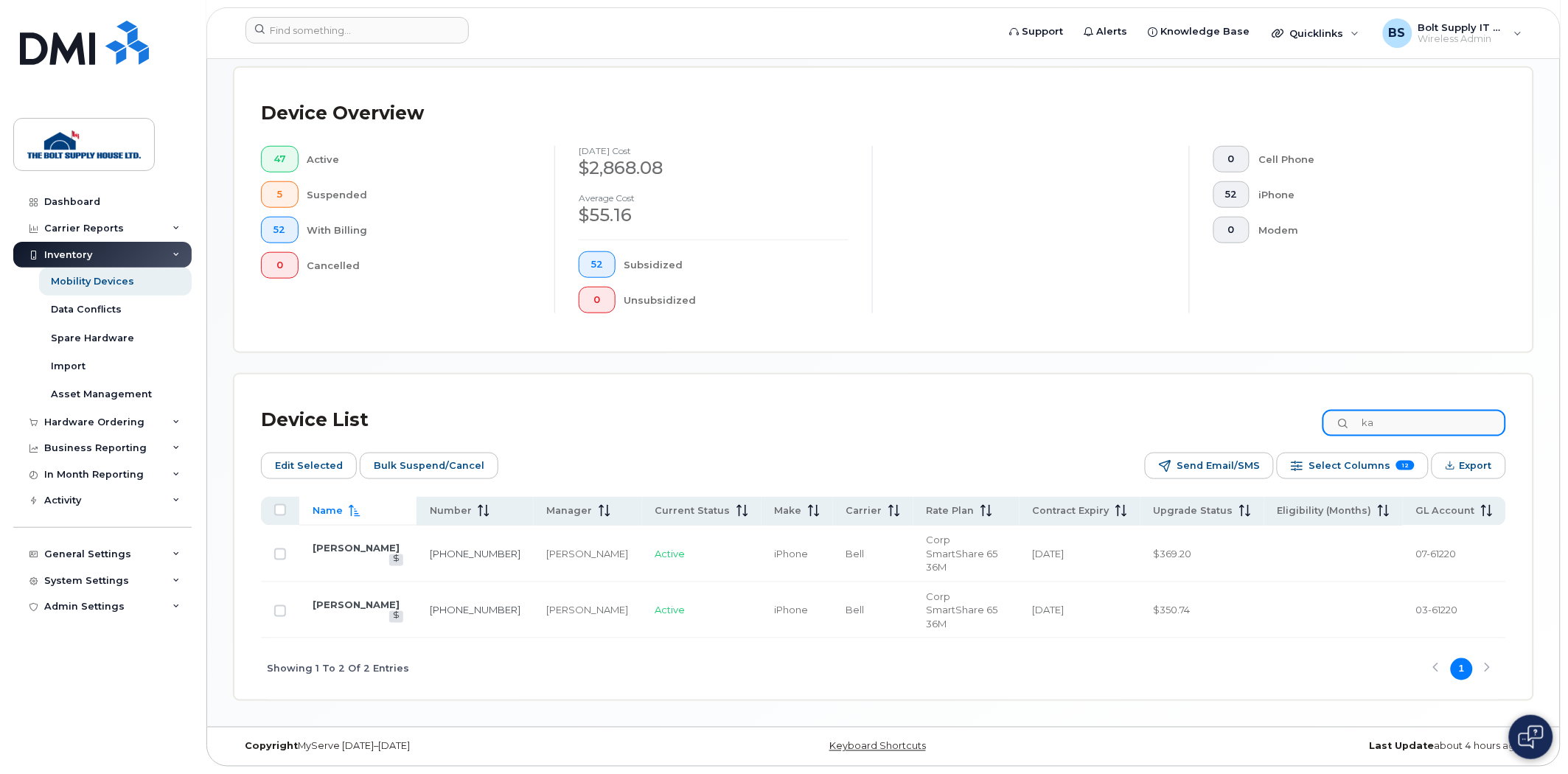
scroll to position [311, 0]
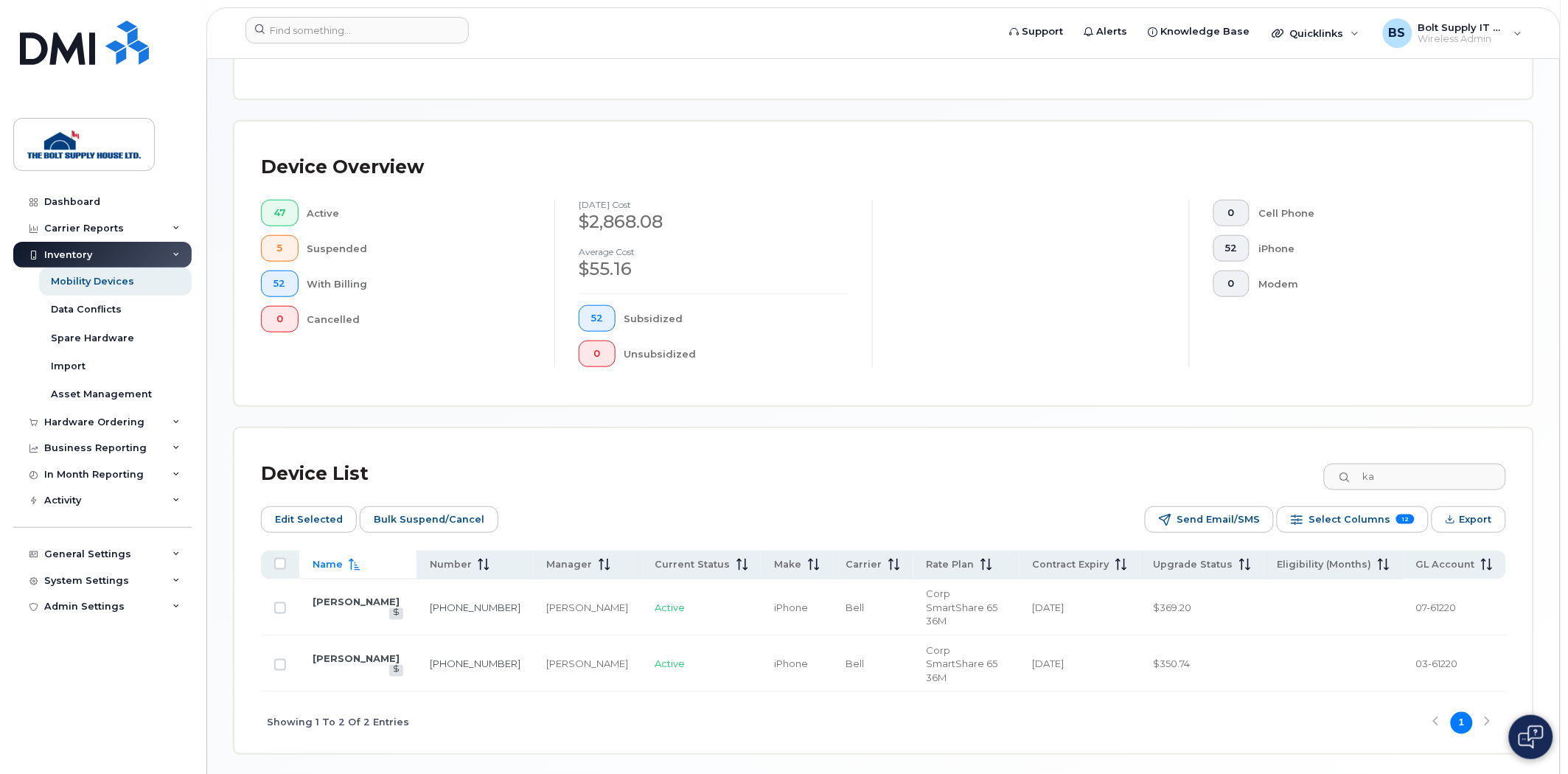
click at [571, 717] on div "Mobility Devices Devices Save Report Import from CSV Export to CSV Add Device F…" at bounding box center [883, 264] width 1353 height 1033
